Goal: Information Seeking & Learning: Learn about a topic

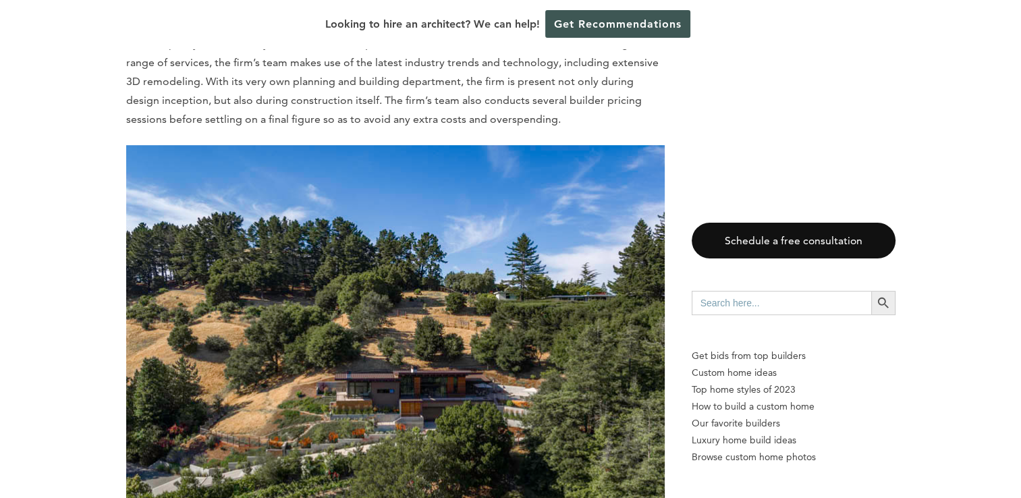
scroll to position [6061, 0]
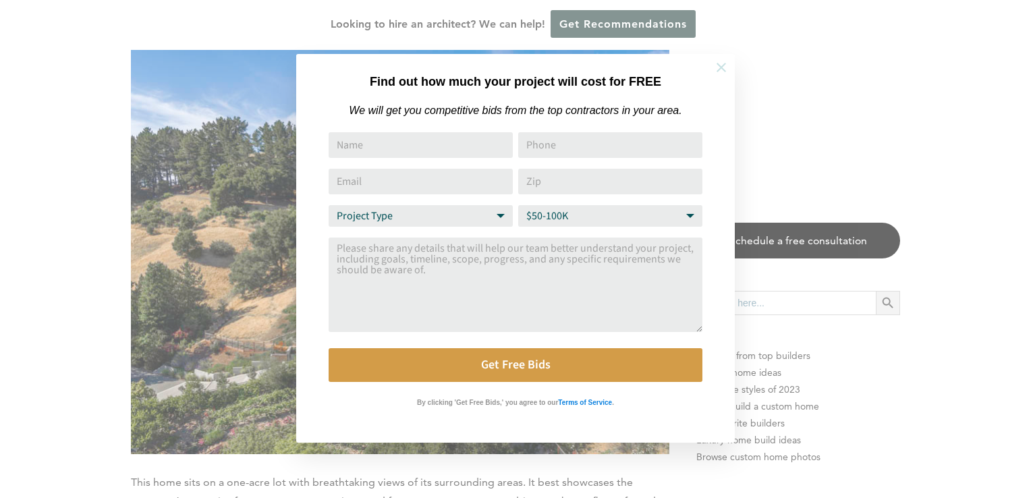
drag, startPoint x: 821, startPoint y: 192, endPoint x: 723, endPoint y: 59, distance: 165.5
click at [723, 59] on div "Find out how much your project will cost for FREE We will get you competitive b…" at bounding box center [515, 249] width 1031 height 498
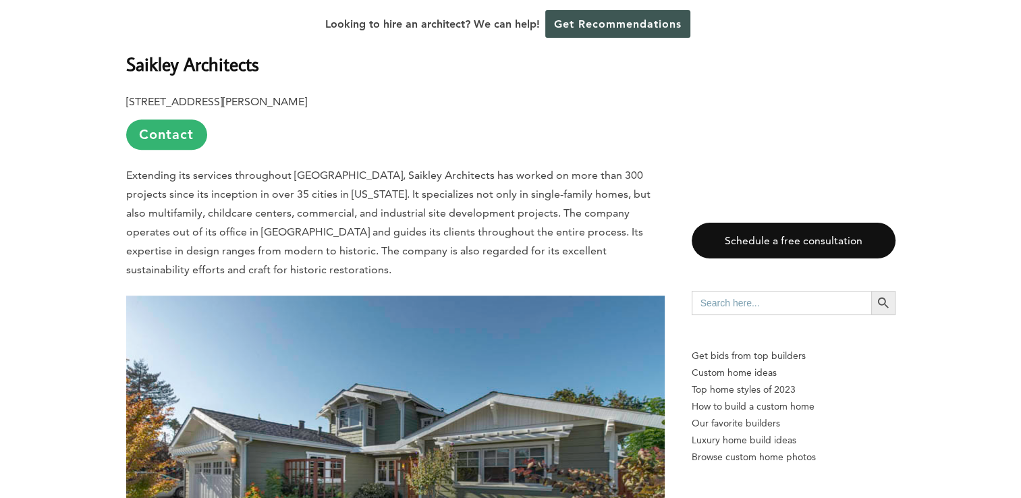
scroll to position [6256, 0]
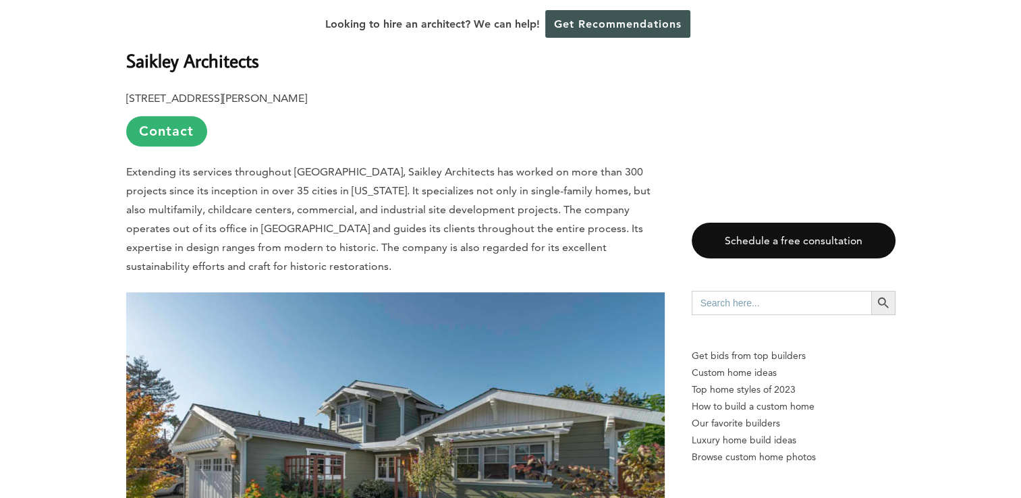
click at [388, 163] on p "Extending its services throughout [GEOGRAPHIC_DATA], Saikley Architects has wor…" at bounding box center [395, 219] width 538 height 113
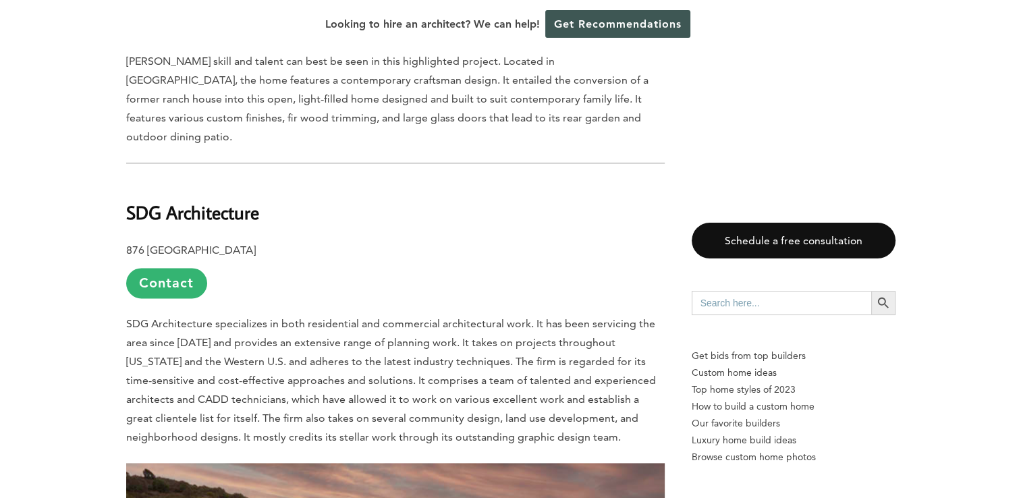
scroll to position [6901, 0]
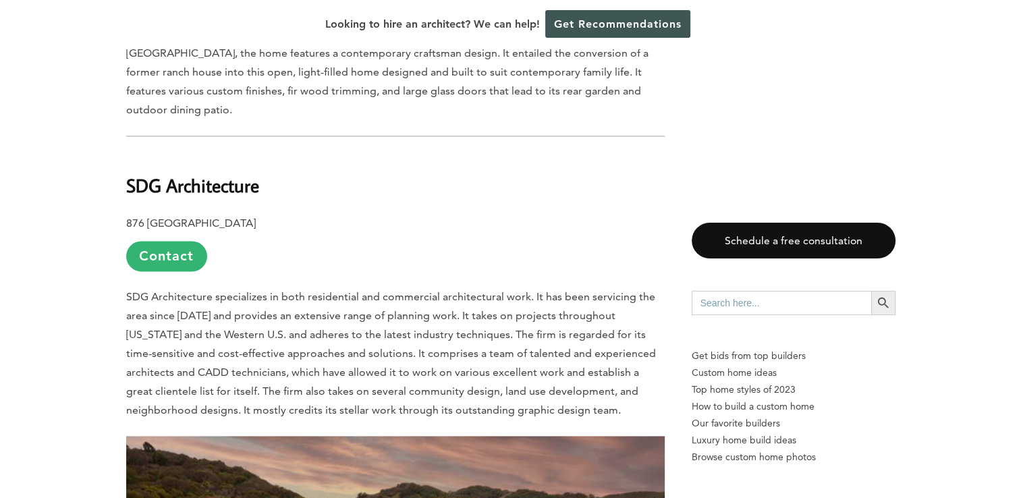
click at [502, 214] on p "876 Kaynyne St., Redwood City, CA 94063 Contact" at bounding box center [395, 242] width 538 height 57
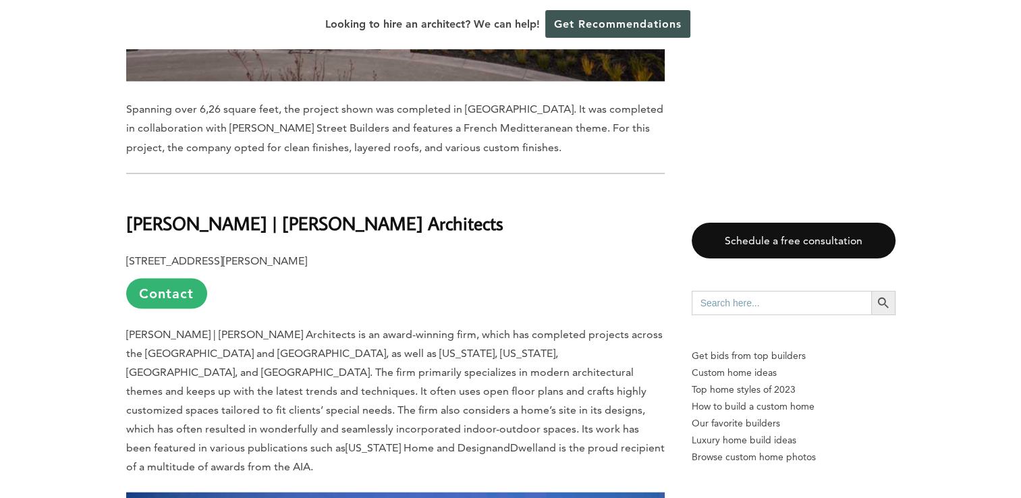
scroll to position [7549, 0]
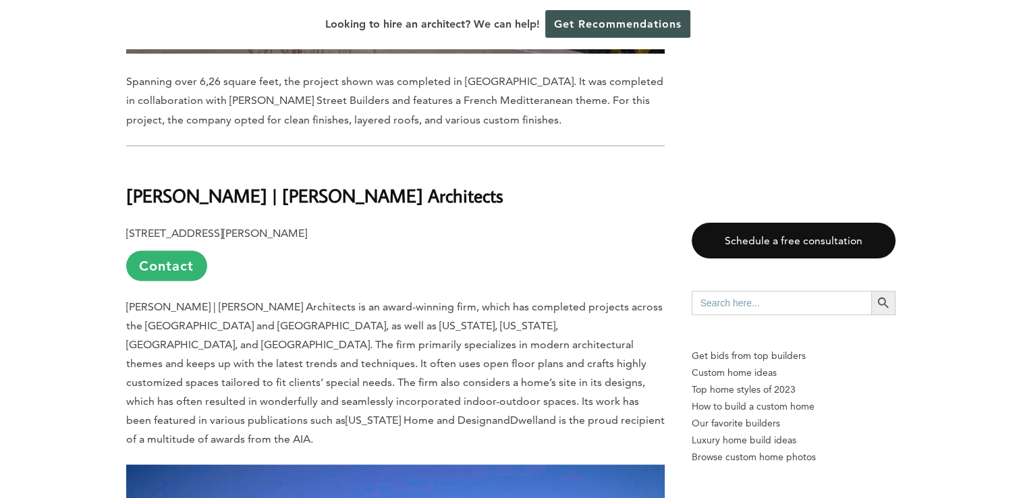
click at [359, 223] on p "5845 Doyle St. Suite #104, Emeryville, CA, 94608 Contact" at bounding box center [395, 251] width 538 height 57
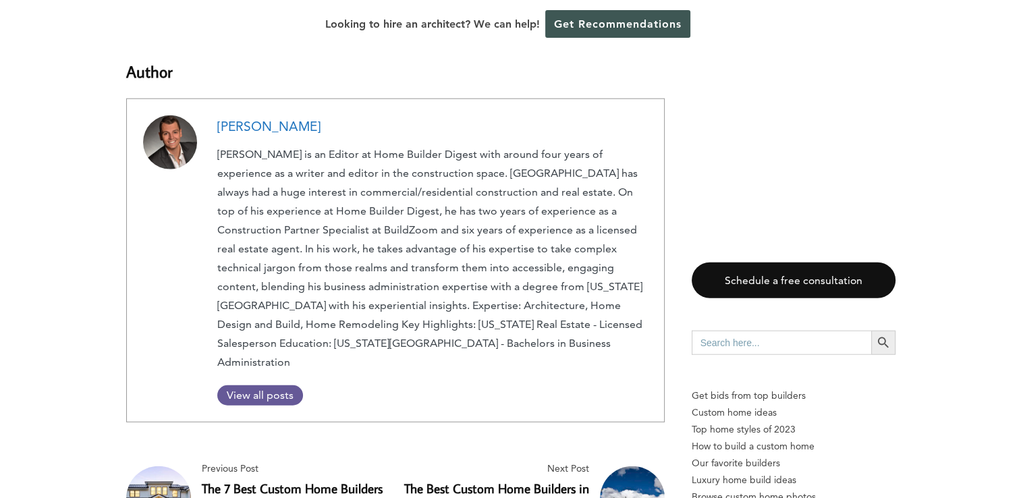
scroll to position [8446, 0]
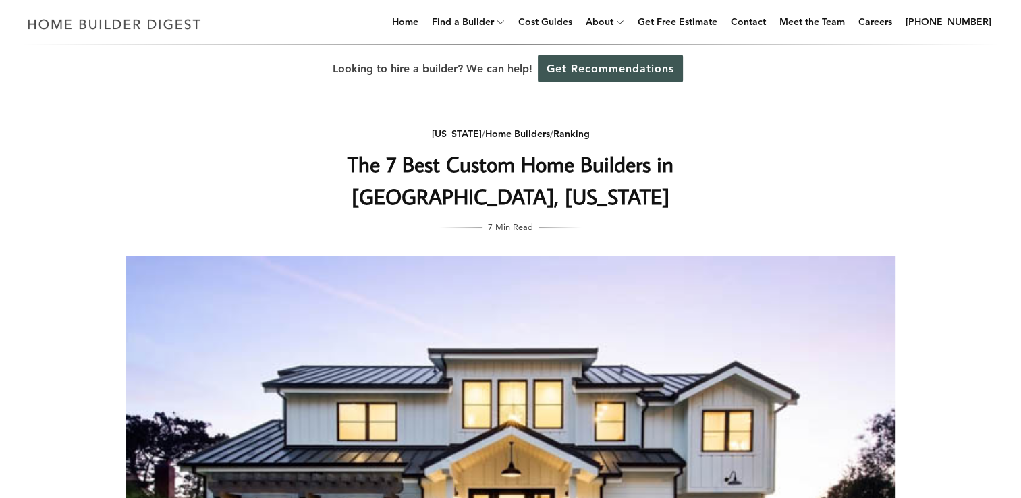
click at [416, 194] on h1 "The 7 Best Custom Home Builders in Corte Madera, California" at bounding box center [511, 180] width 538 height 65
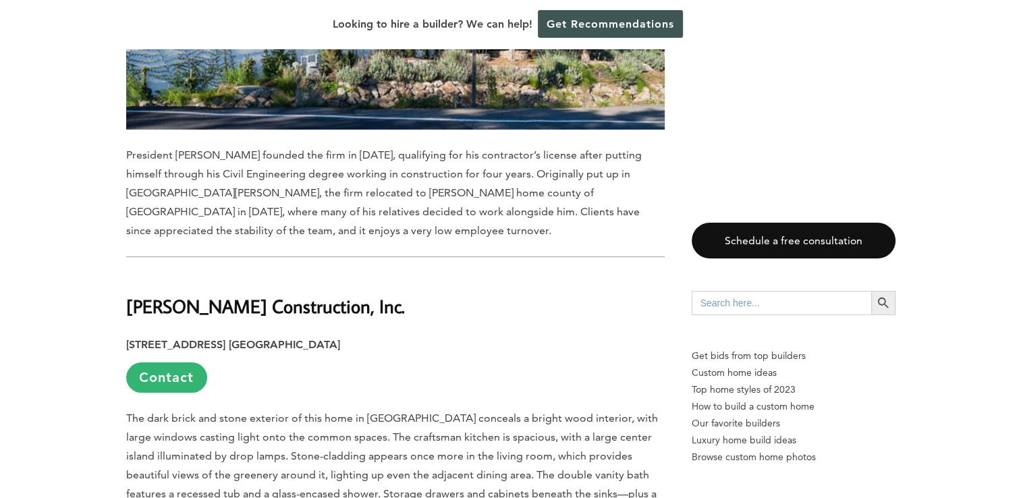
scroll to position [5263, 0]
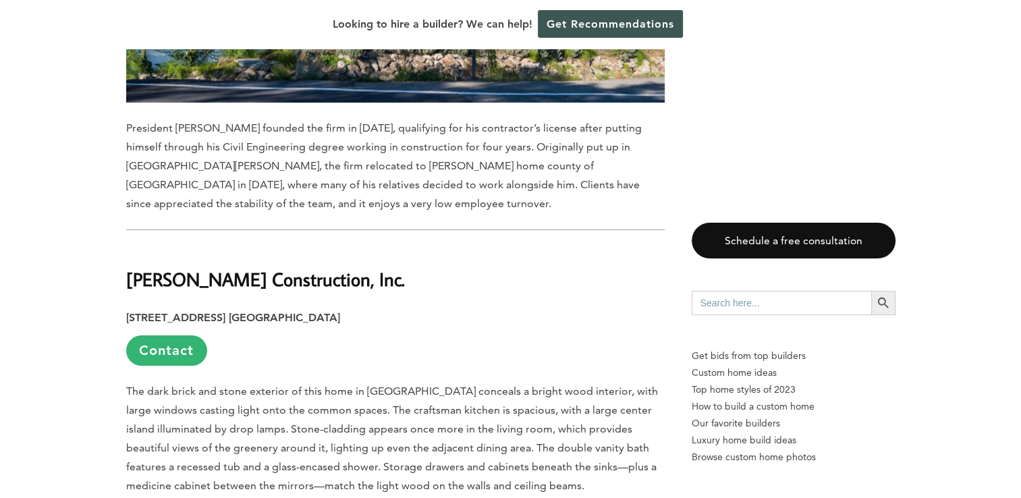
click at [578, 246] on h2 "Kerr Construction, Inc." at bounding box center [395, 269] width 538 height 47
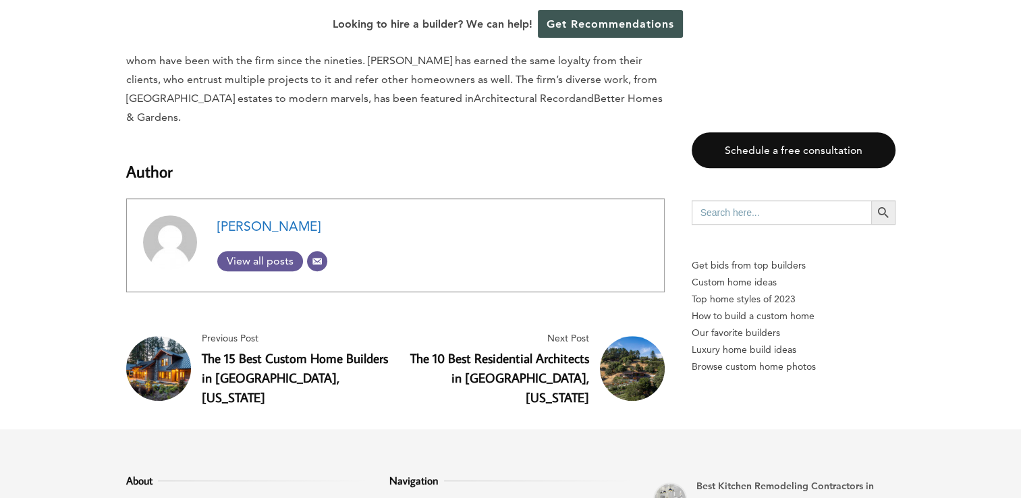
scroll to position [6084, 0]
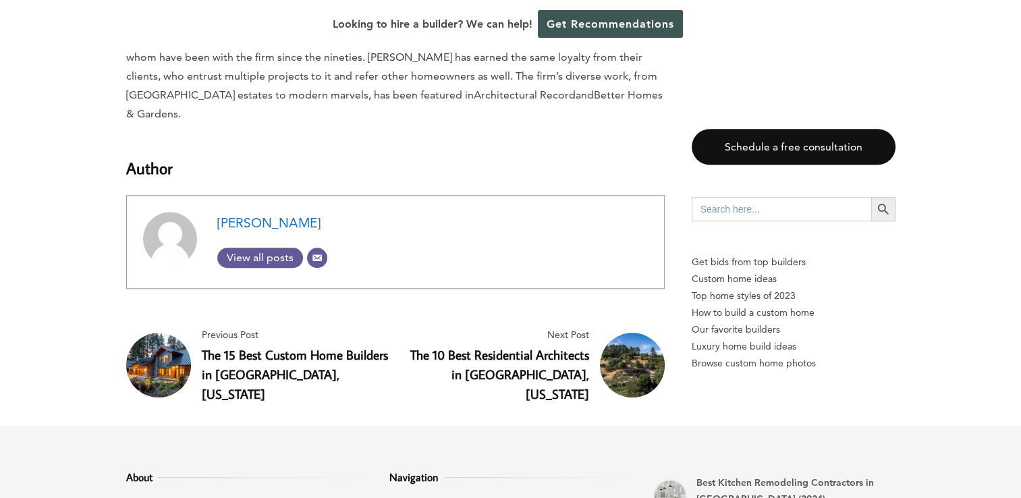
click at [574, 327] on span "Next Post" at bounding box center [495, 335] width 188 height 17
click at [532, 346] on link "The 10 Best Residential Architects in Orinda, California" at bounding box center [499, 374] width 179 height 56
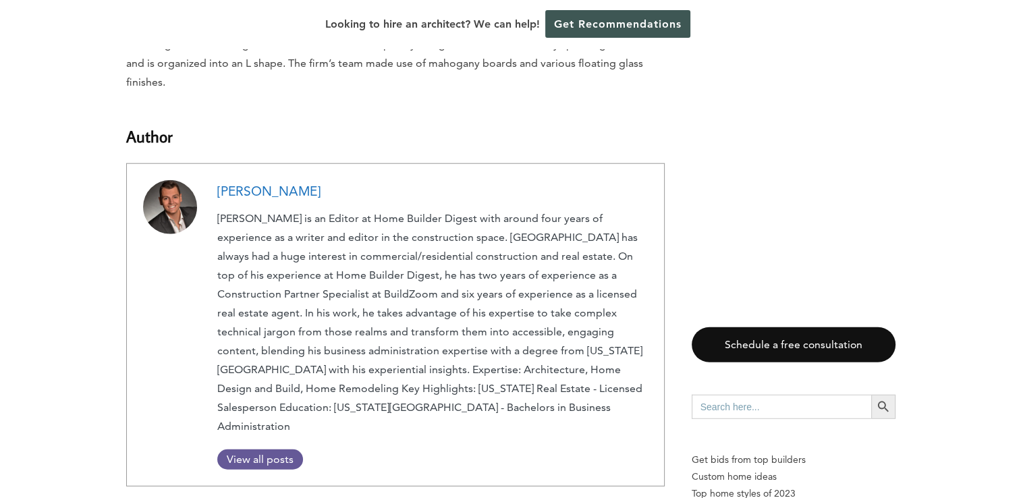
scroll to position [8528, 0]
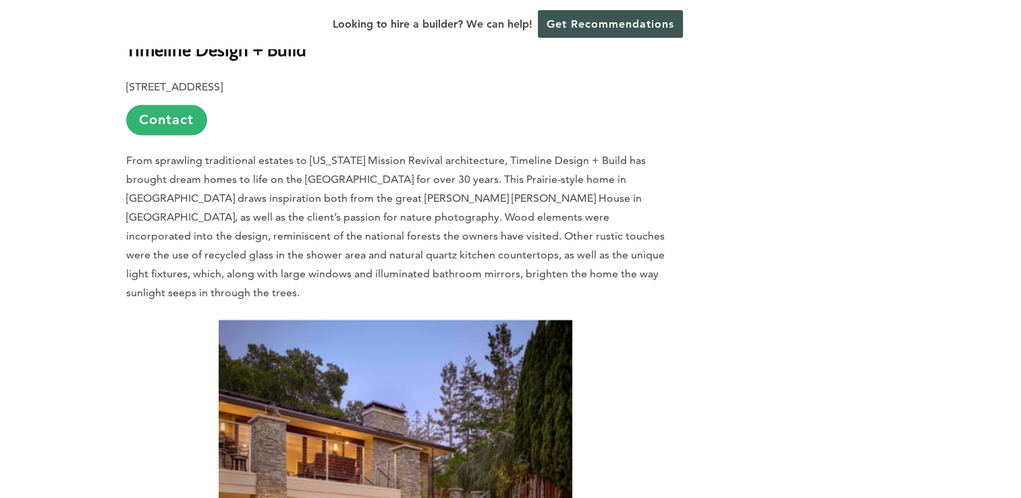
scroll to position [12888, 0]
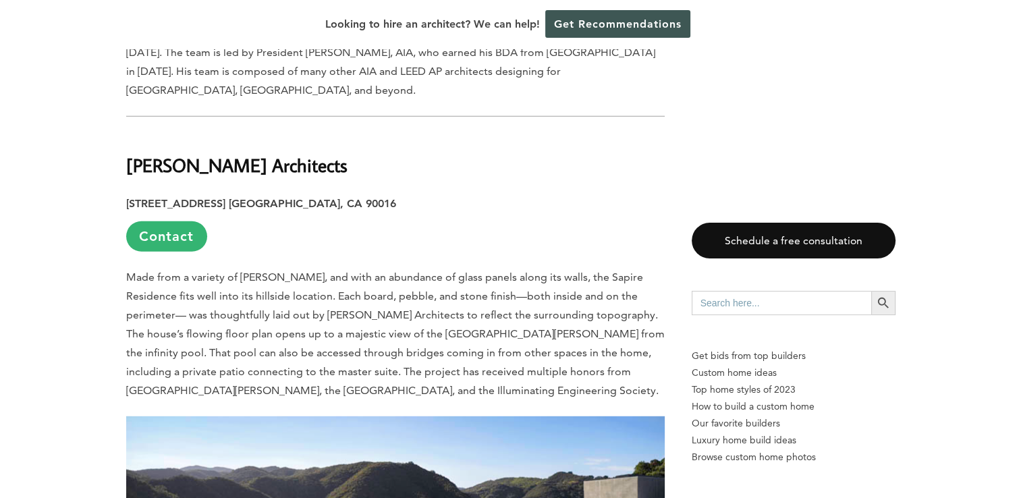
scroll to position [8329, 0]
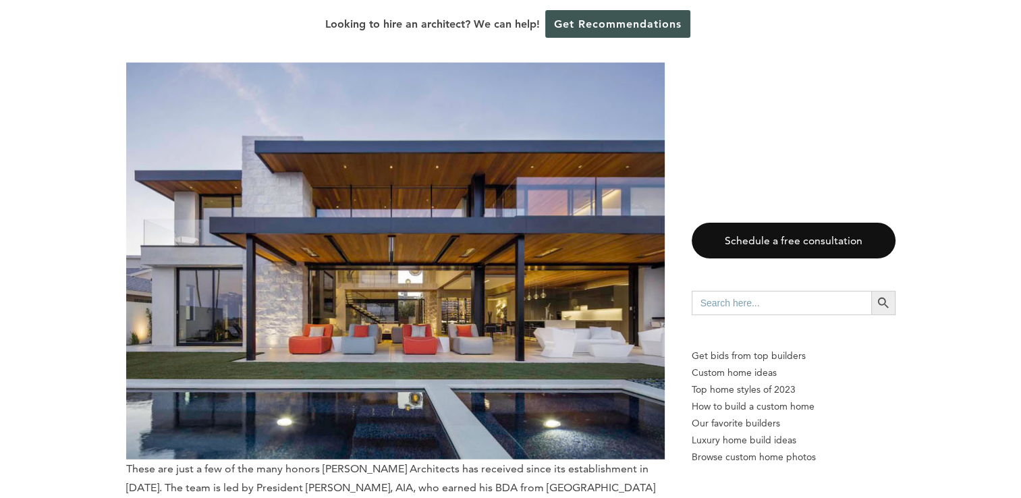
click at [755, 306] on input "Search for:" at bounding box center [781, 303] width 179 height 24
type input "best home builders bay area"
click at [871, 291] on button "Search Button" at bounding box center [883, 303] width 24 height 24
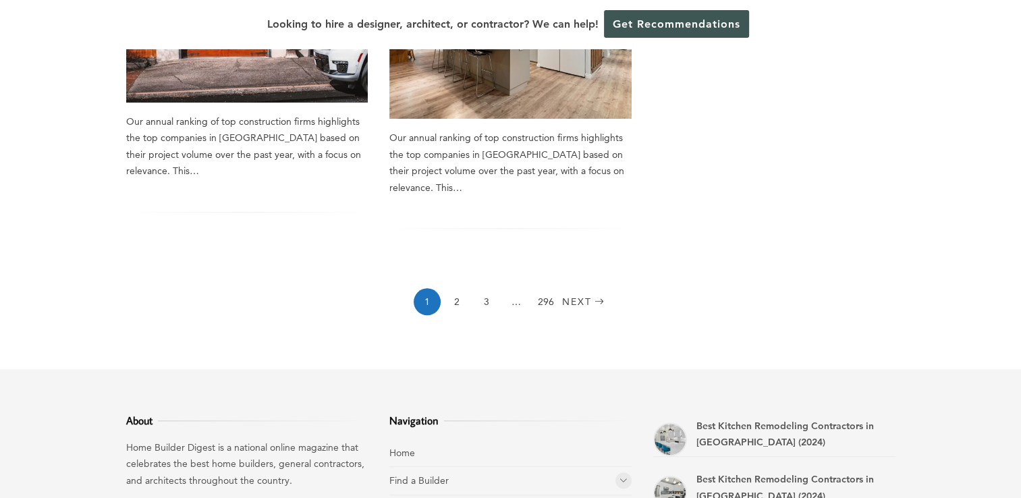
scroll to position [1273, 0]
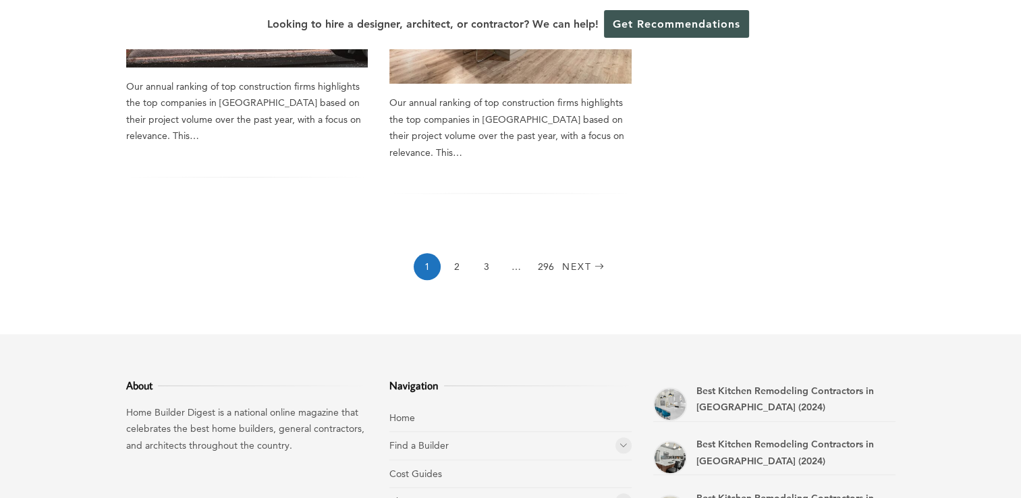
click at [451, 254] on link "2" at bounding box center [456, 266] width 27 height 27
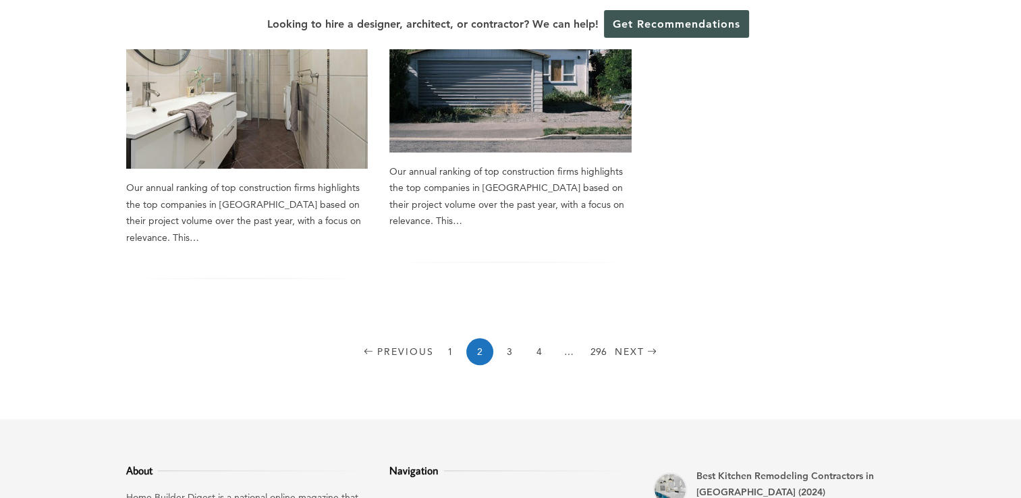
scroll to position [1215, 0]
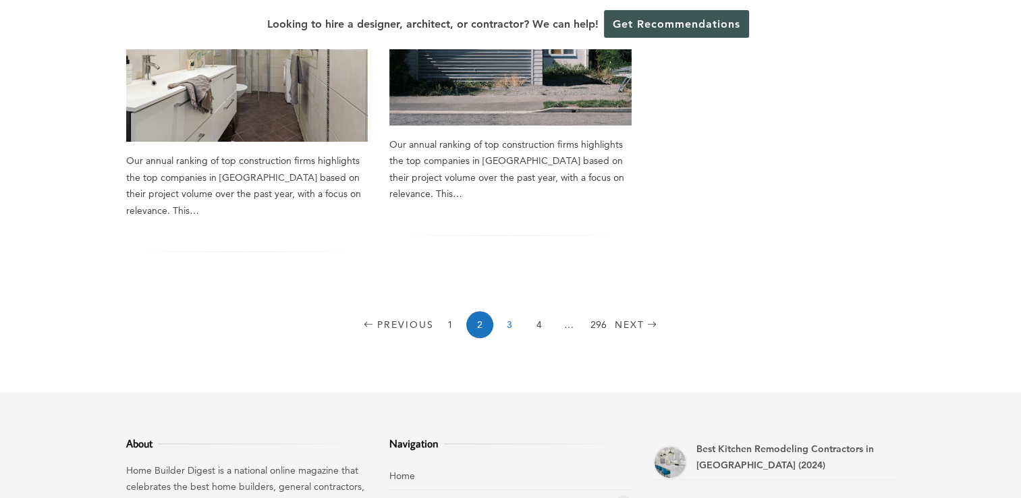
click at [511, 325] on link "3" at bounding box center [509, 324] width 27 height 27
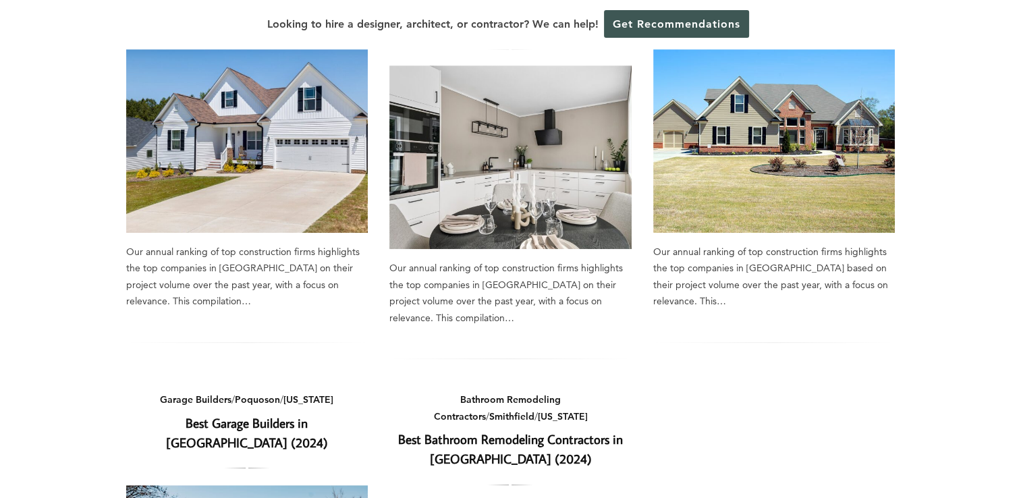
scroll to position [675, 0]
